Goal: Transaction & Acquisition: Purchase product/service

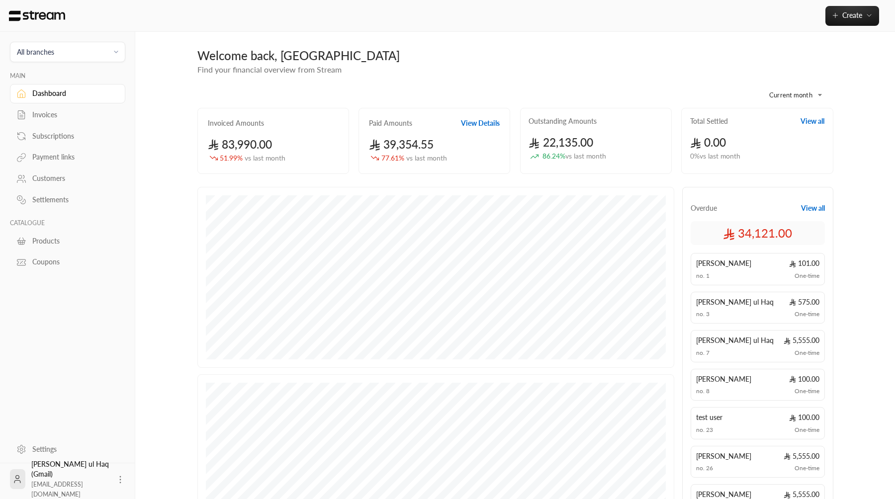
click at [100, 45] on button "All branches" at bounding box center [67, 52] width 115 height 20
click at [92, 93] on li "Main Branch" at bounding box center [67, 98] width 102 height 19
click at [100, 138] on div "Subscriptions" at bounding box center [72, 136] width 81 height 10
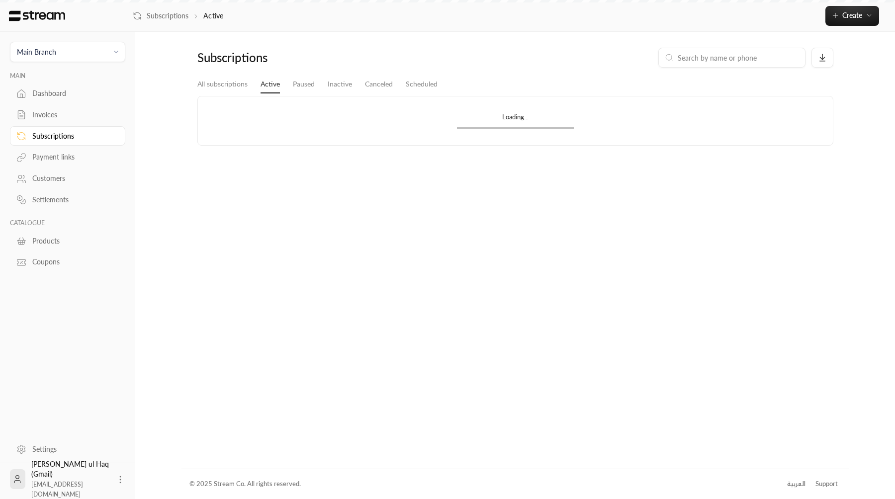
click at [104, 116] on div "Invoices" at bounding box center [72, 115] width 81 height 10
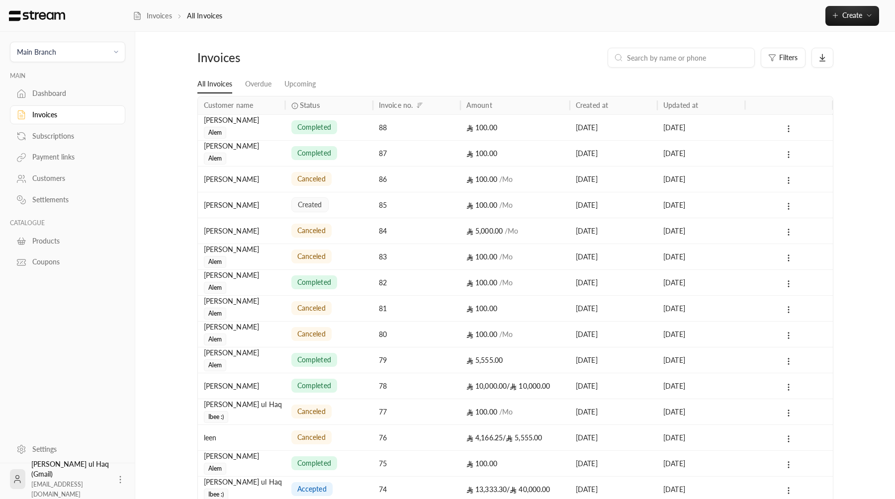
click at [832, 27] on div "Invoices All Invoices Create" at bounding box center [514, 16] width 763 height 32
click at [838, 21] on button "Create" at bounding box center [853, 16] width 54 height 20
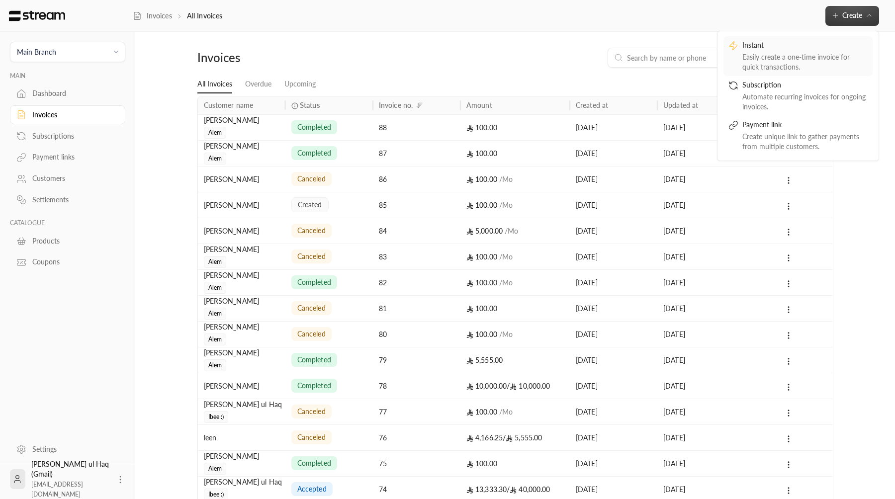
click at [823, 59] on div "Easily create a one-time invoice for quick transactions." at bounding box center [805, 62] width 125 height 20
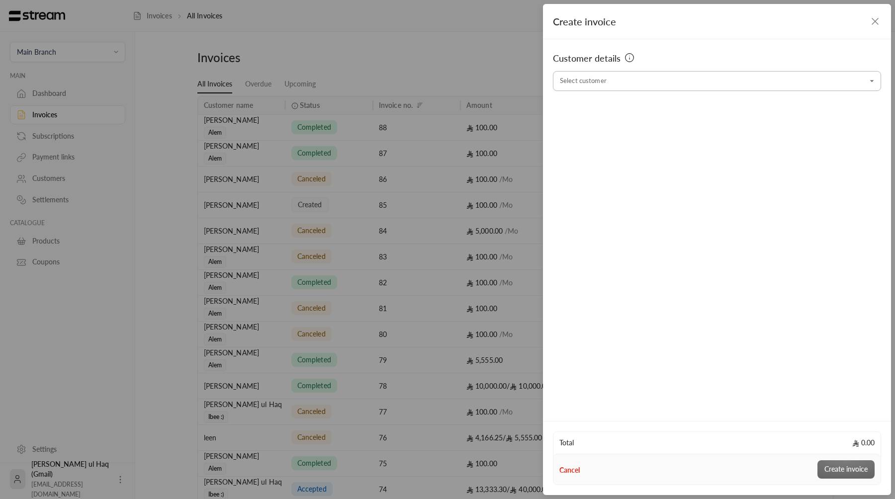
click at [686, 90] on div "Select customer" at bounding box center [717, 81] width 328 height 20
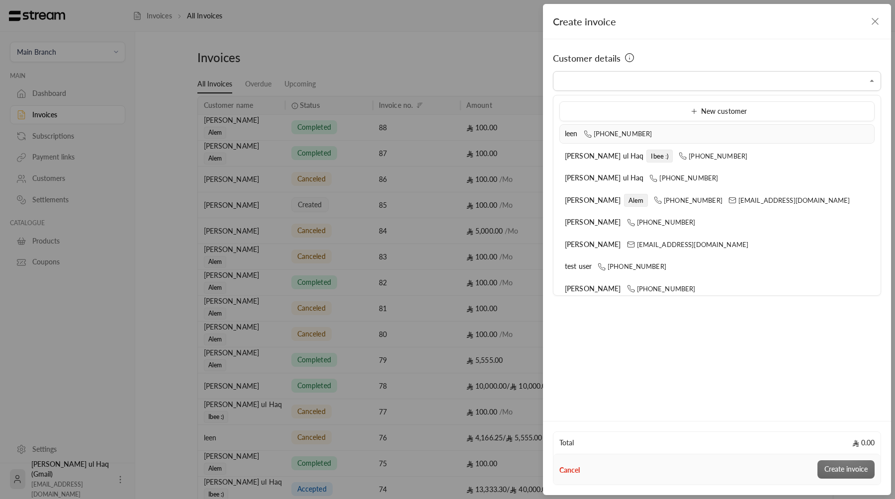
click at [675, 136] on div "leen [PHONE_NUMBER]" at bounding box center [717, 134] width 304 height 10
type input "**********"
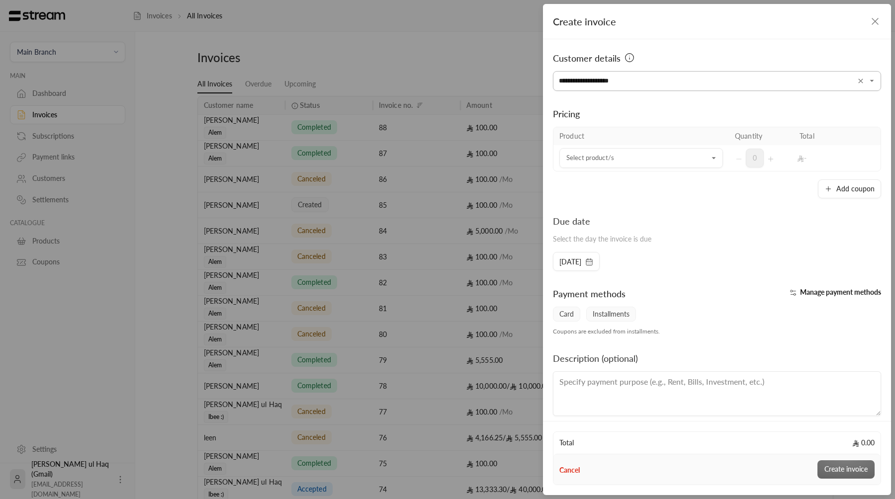
click at [860, 81] on icon "Clear" at bounding box center [861, 81] width 8 height 8
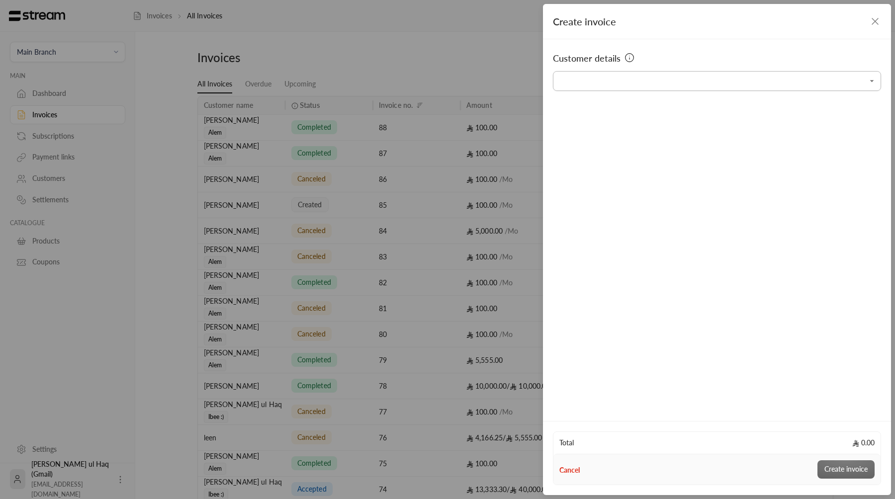
click at [873, 79] on icon "Open" at bounding box center [873, 81] width 10 height 10
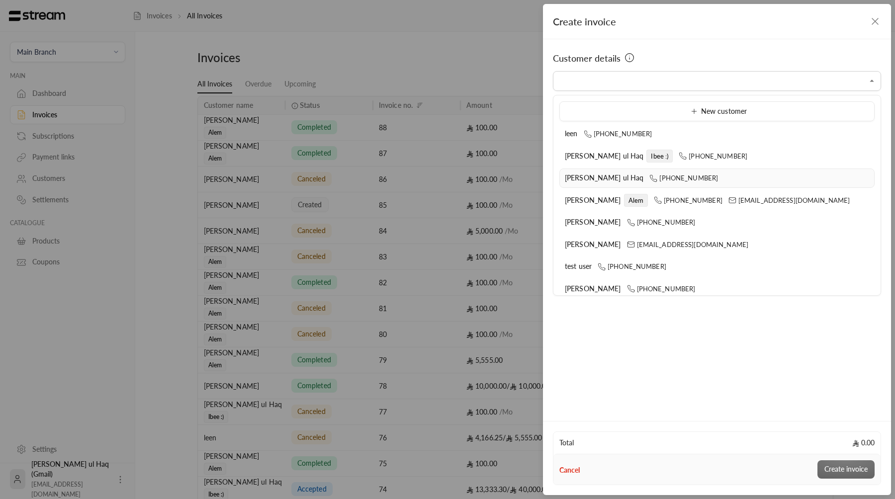
scroll to position [7, 0]
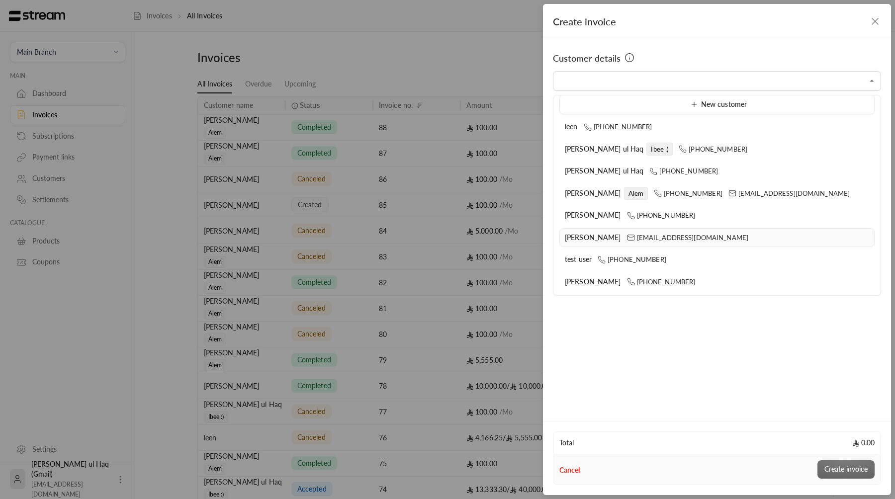
click at [723, 238] on div "[PERSON_NAME] [PERSON_NAME][EMAIL_ADDRESS][DOMAIN_NAME]" at bounding box center [717, 238] width 304 height 10
type input "**********"
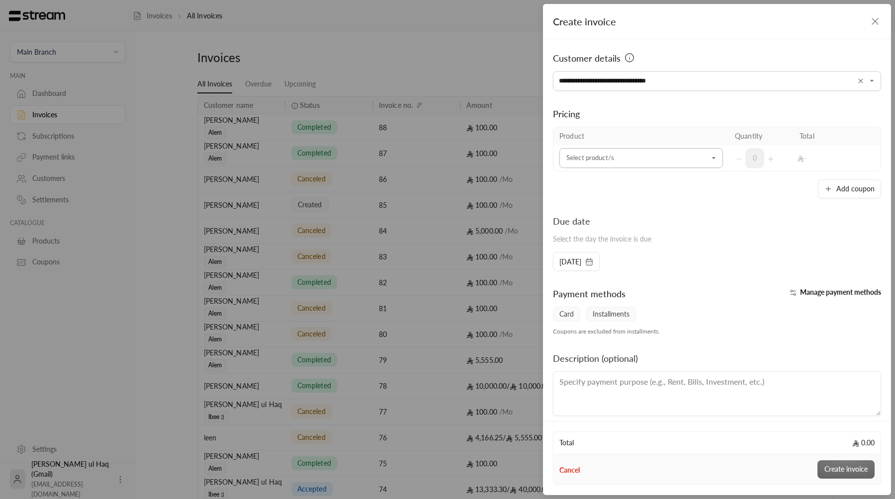
click at [668, 152] on input "Select customer" at bounding box center [642, 158] width 164 height 17
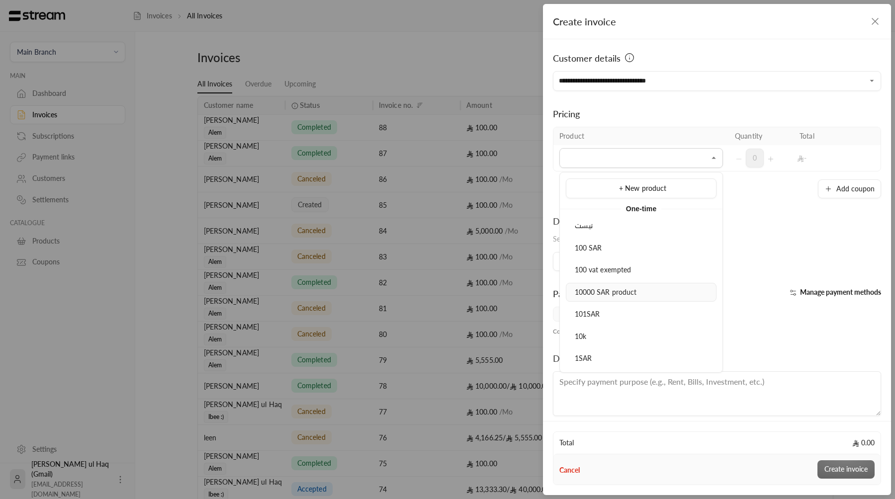
click at [682, 288] on div "10000 SAR product" at bounding box center [642, 293] width 140 height 10
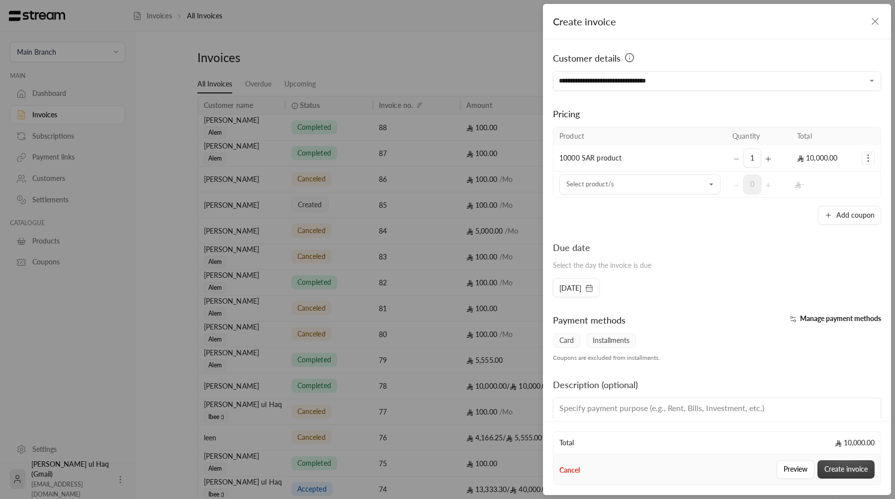
click at [845, 472] on button "Create invoice" at bounding box center [846, 470] width 57 height 18
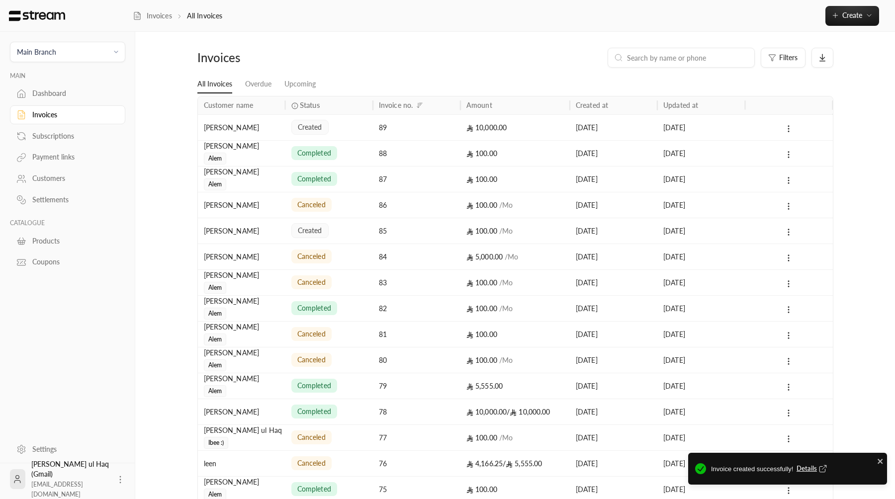
click at [493, 139] on div "10,000.00" at bounding box center [515, 127] width 97 height 25
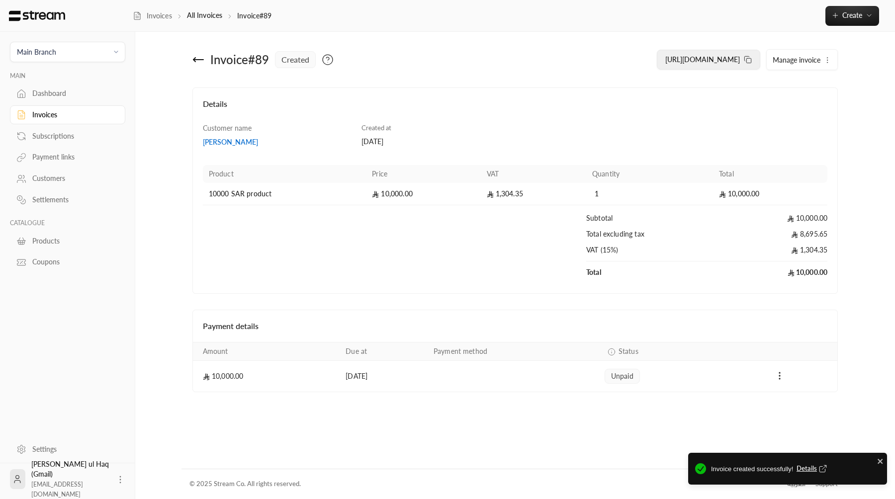
click at [702, 59] on span "[URL][DOMAIN_NAME]" at bounding box center [703, 59] width 75 height 8
click at [877, 460] on div "Link Copied" at bounding box center [787, 469] width 199 height 32
